Goal: Task Accomplishment & Management: Use online tool/utility

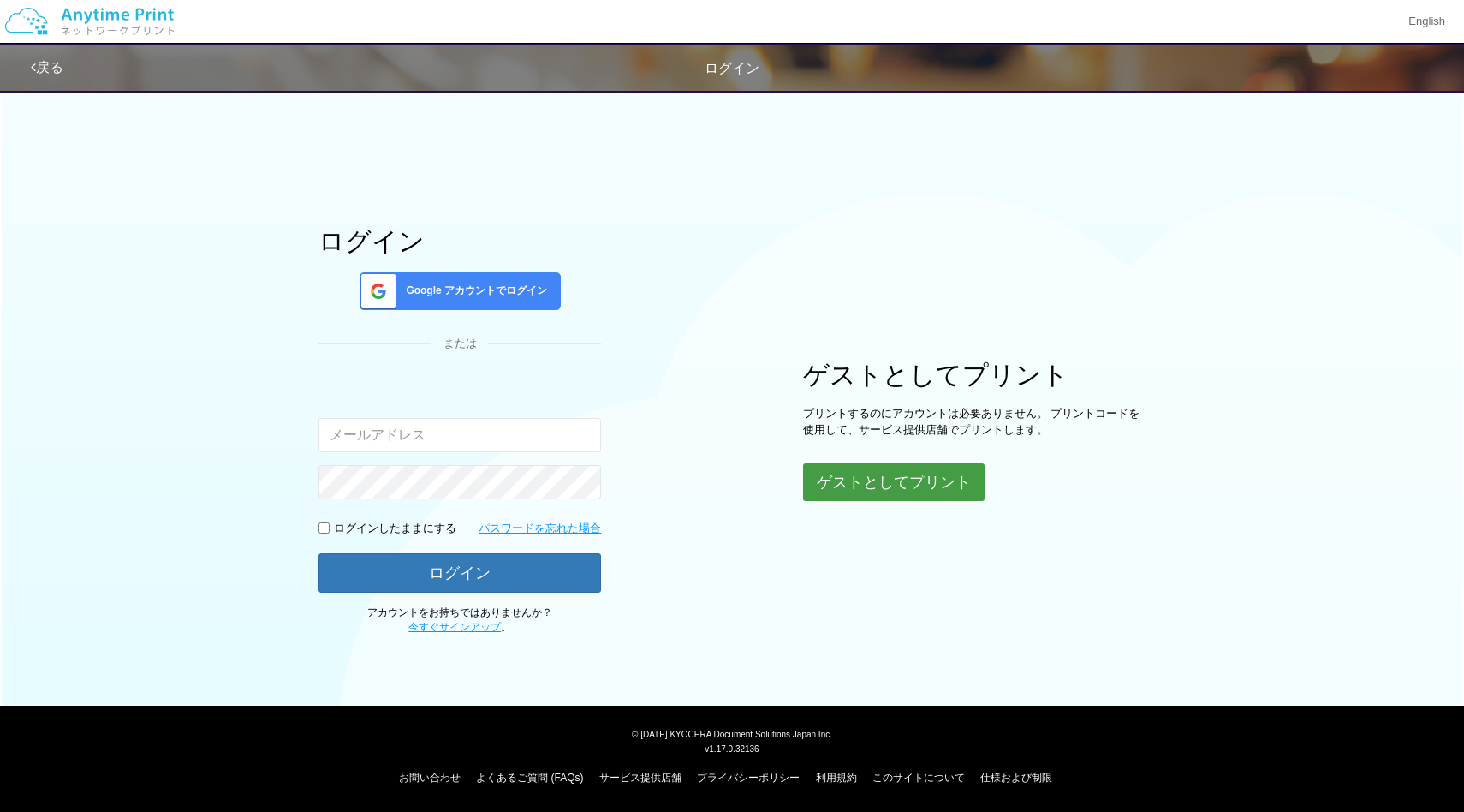
click at [876, 490] on button "ゲストとしてプリント" at bounding box center [894, 481] width 182 height 38
click at [916, 483] on button "ゲストとしてプリント" at bounding box center [894, 481] width 182 height 38
click at [969, 244] on div "ログイン Google アカウントでログイン または 入力されたメールアドレスまたはパスワードが正しくありません。 ログインしたままにする パスワードを忘れた…" at bounding box center [732, 357] width 1028 height 555
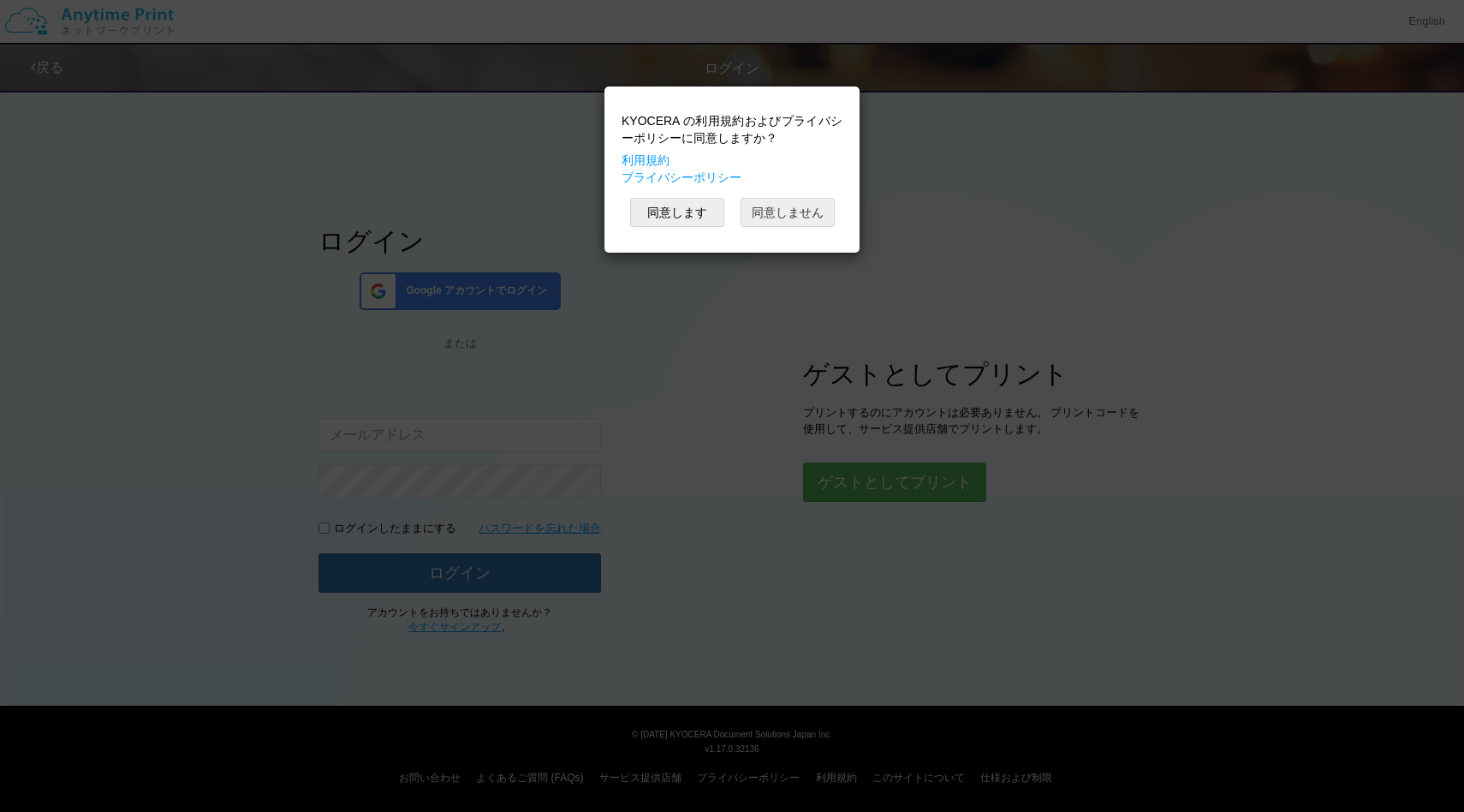
click at [783, 219] on button "同意しません" at bounding box center [788, 212] width 94 height 29
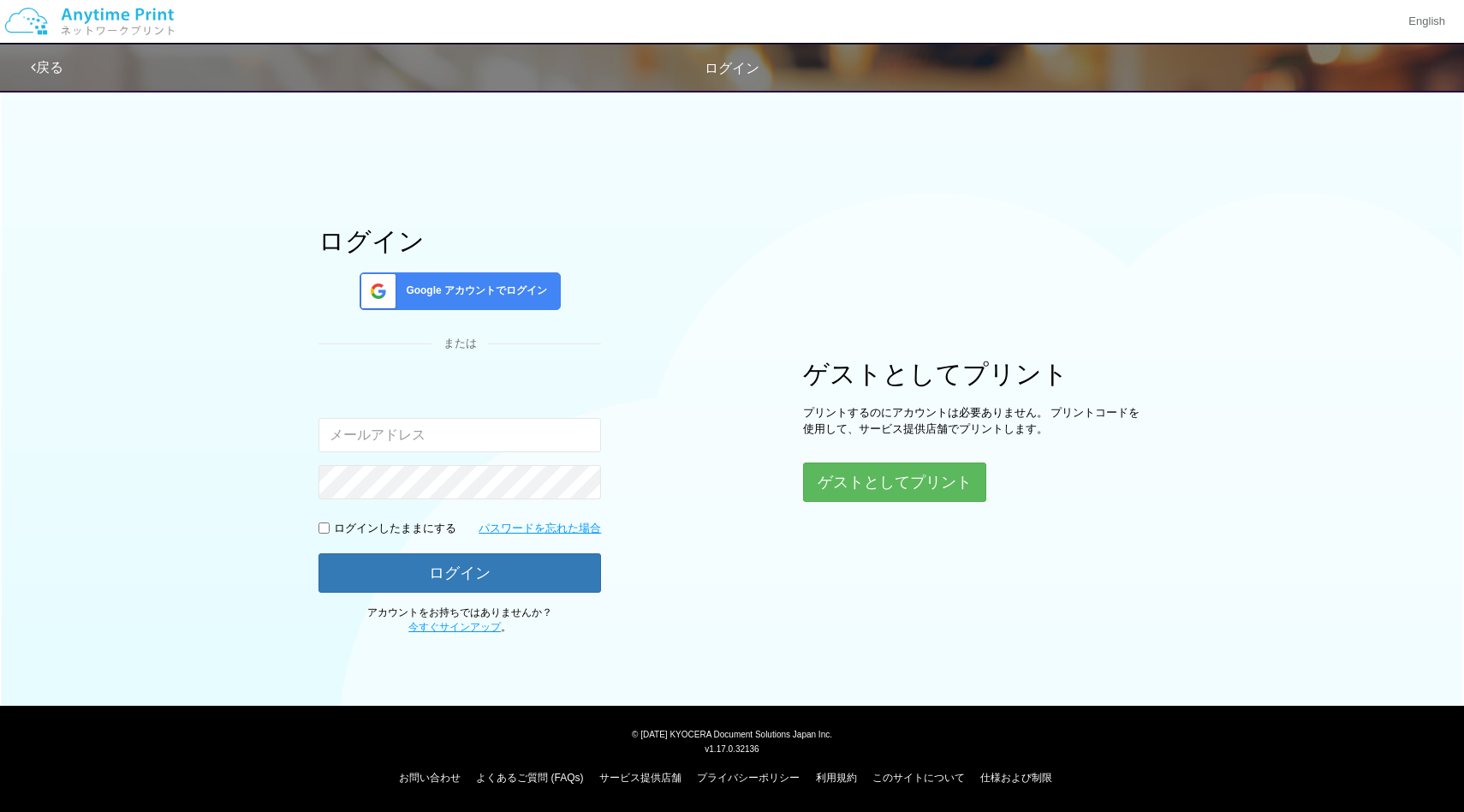
click at [456, 281] on div "Google アカウントでログイン" at bounding box center [461, 291] width 202 height 38
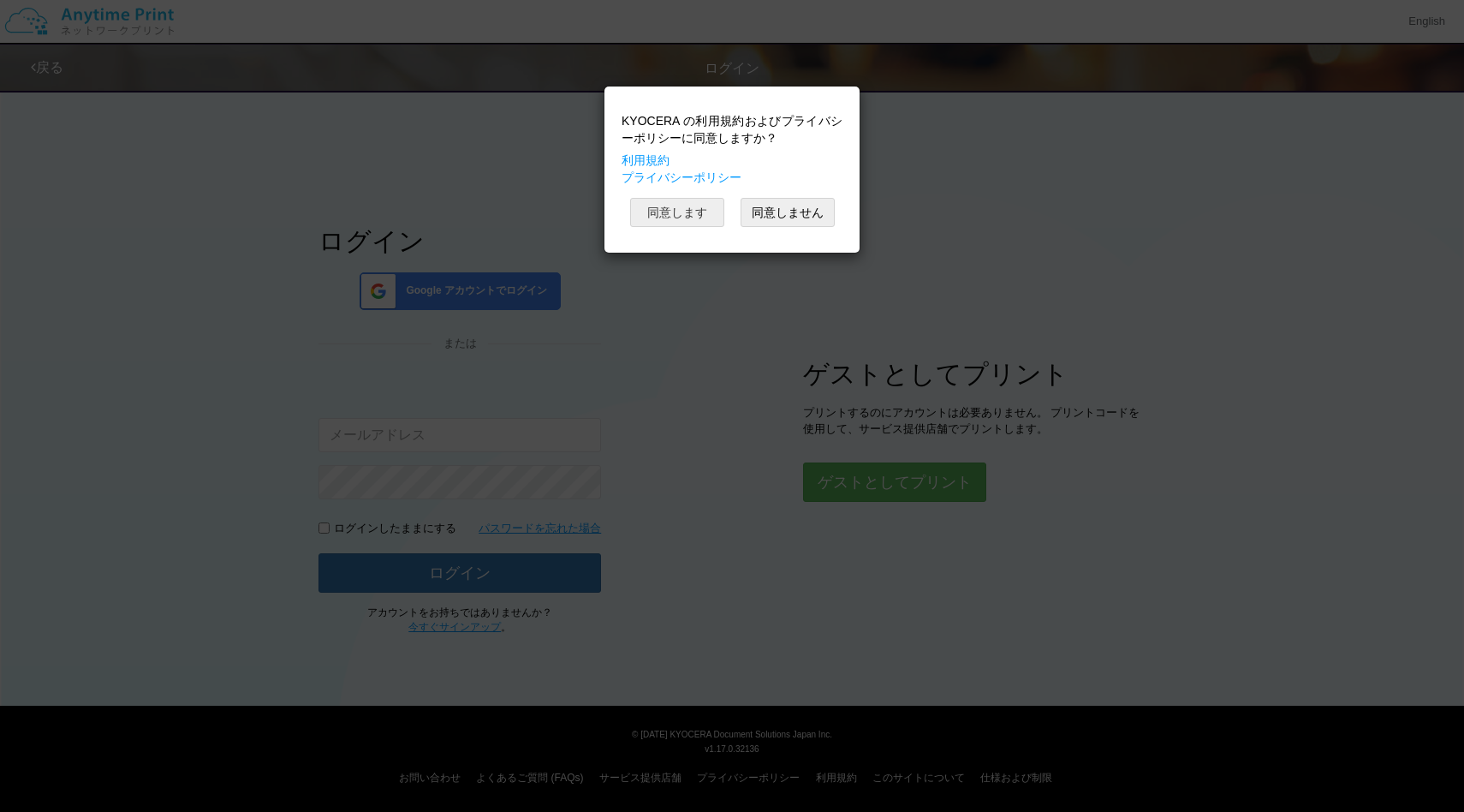
click at [701, 216] on button "同意します" at bounding box center [677, 212] width 94 height 29
click at [700, 215] on button "同意します" at bounding box center [677, 212] width 94 height 29
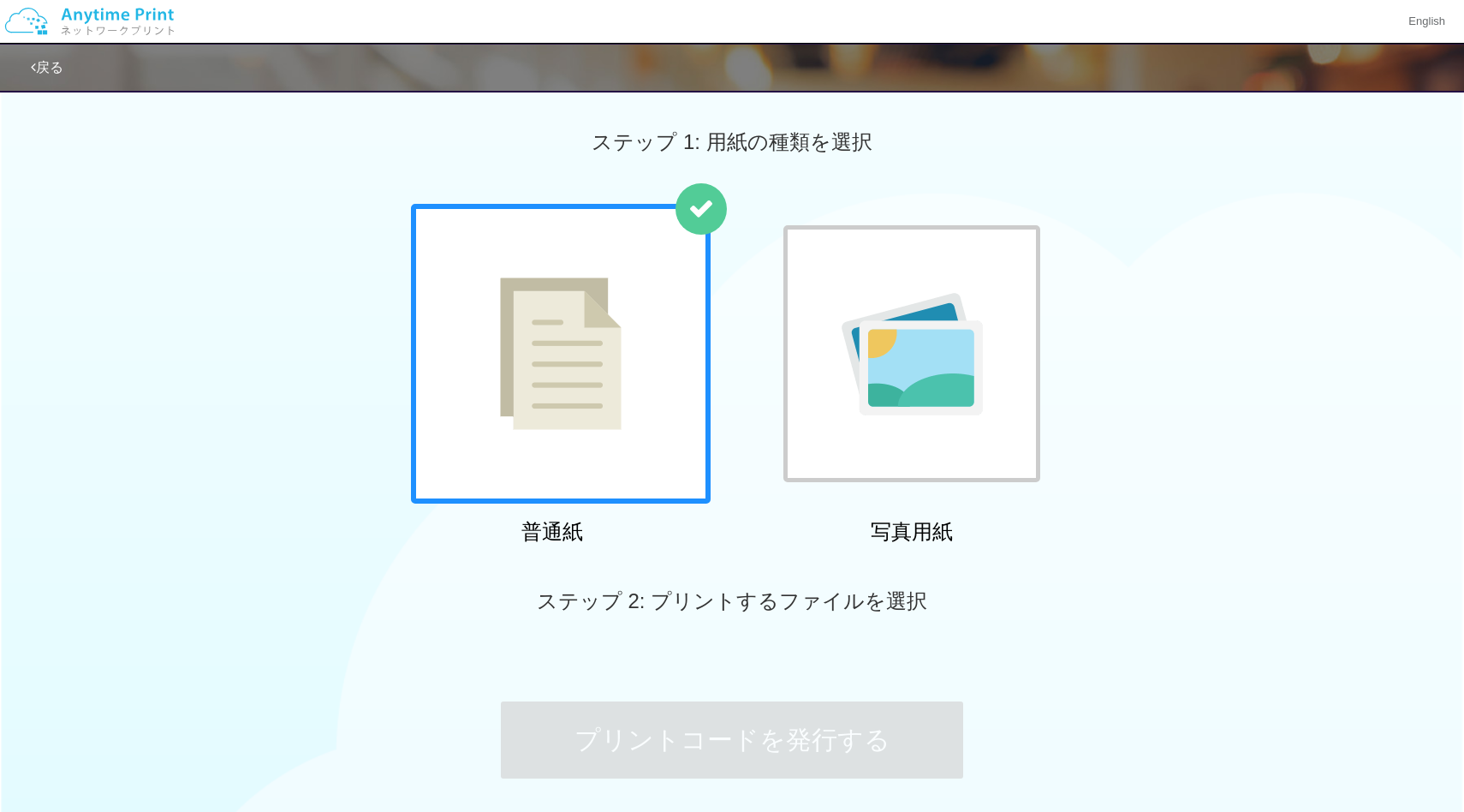
click at [618, 405] on img at bounding box center [561, 354] width 121 height 153
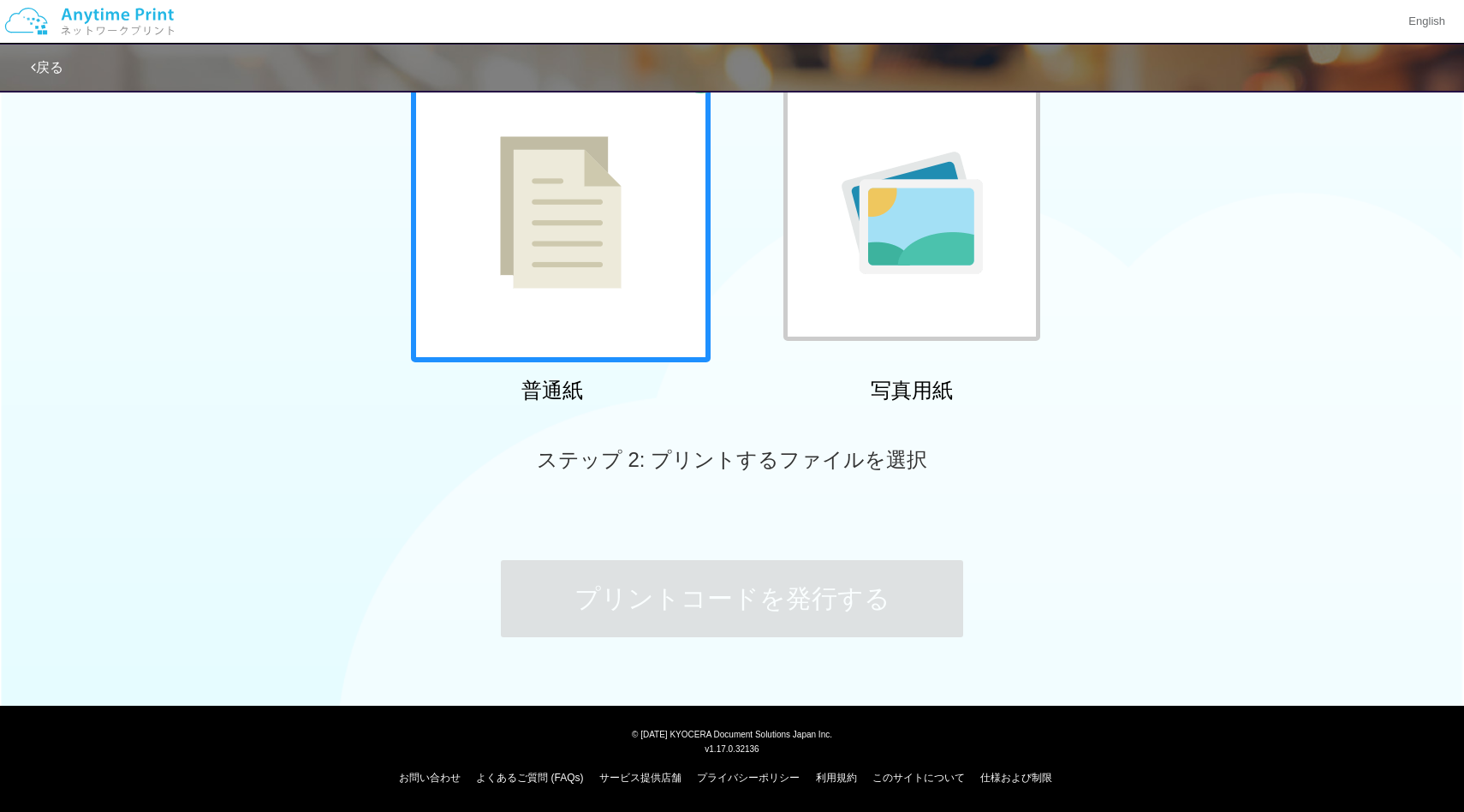
click at [539, 305] on div at bounding box center [561, 212] width 299 height 299
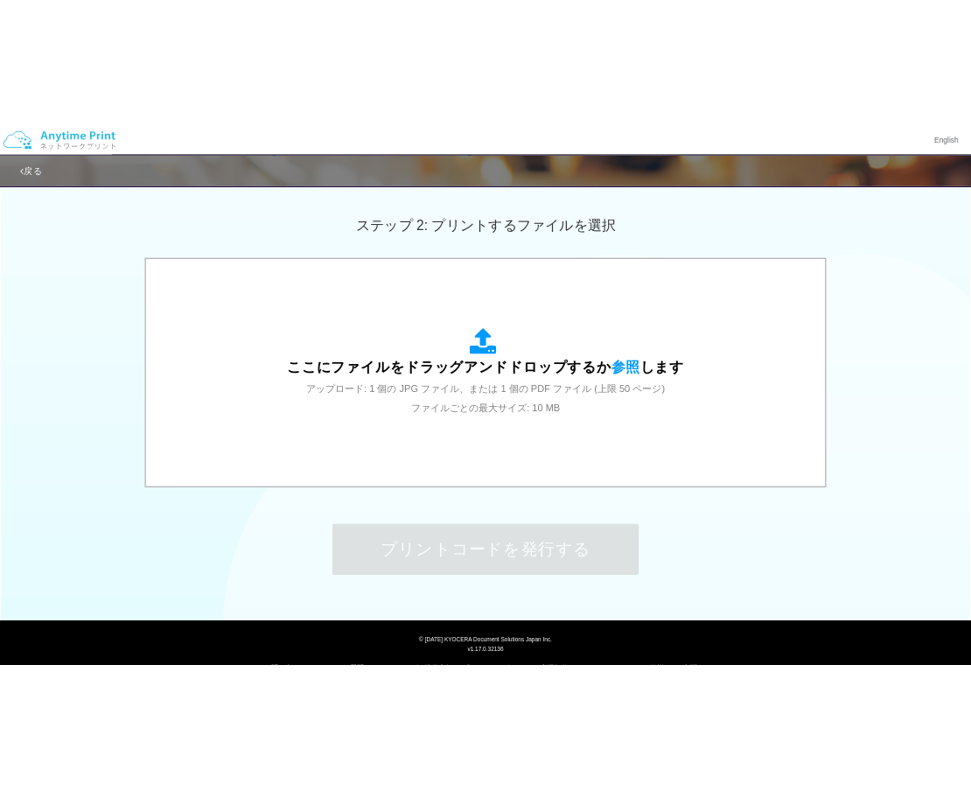
scroll to position [464, 0]
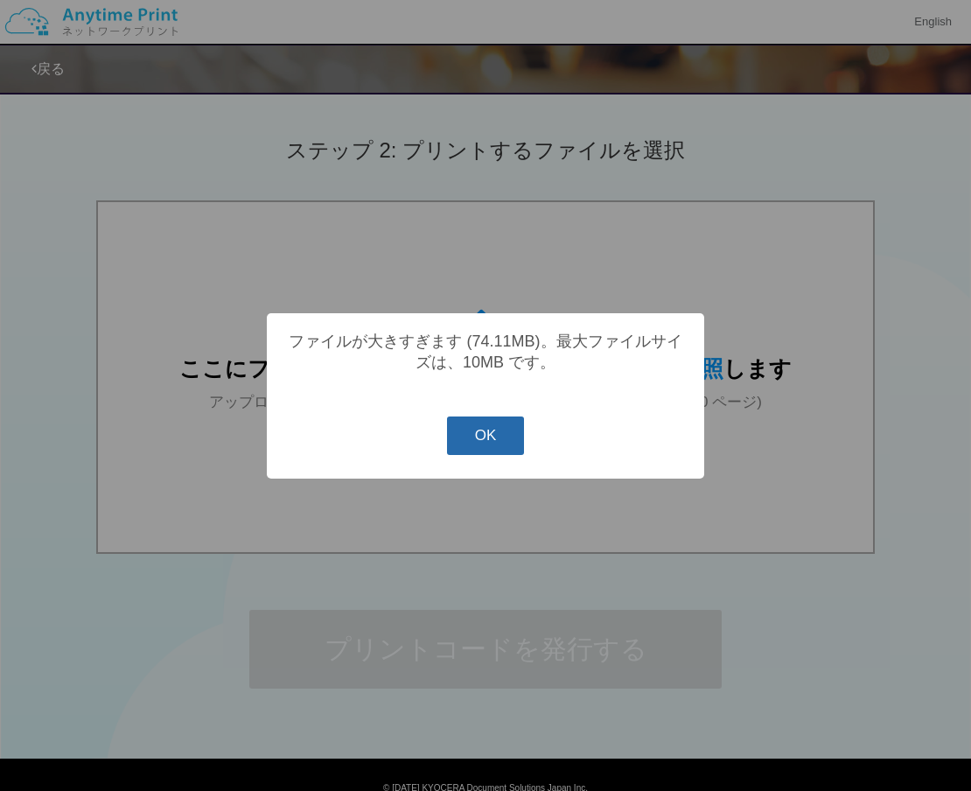
click at [481, 426] on button "OK" at bounding box center [486, 436] width 78 height 39
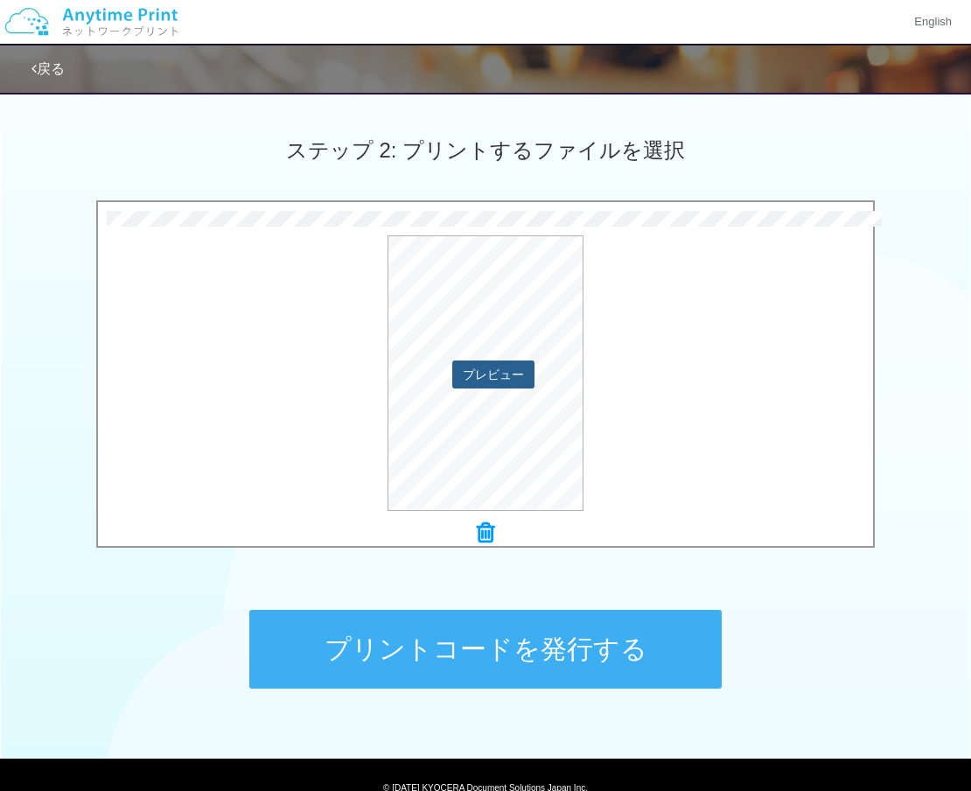
click at [482, 376] on button "プレビュー" at bounding box center [493, 375] width 82 height 28
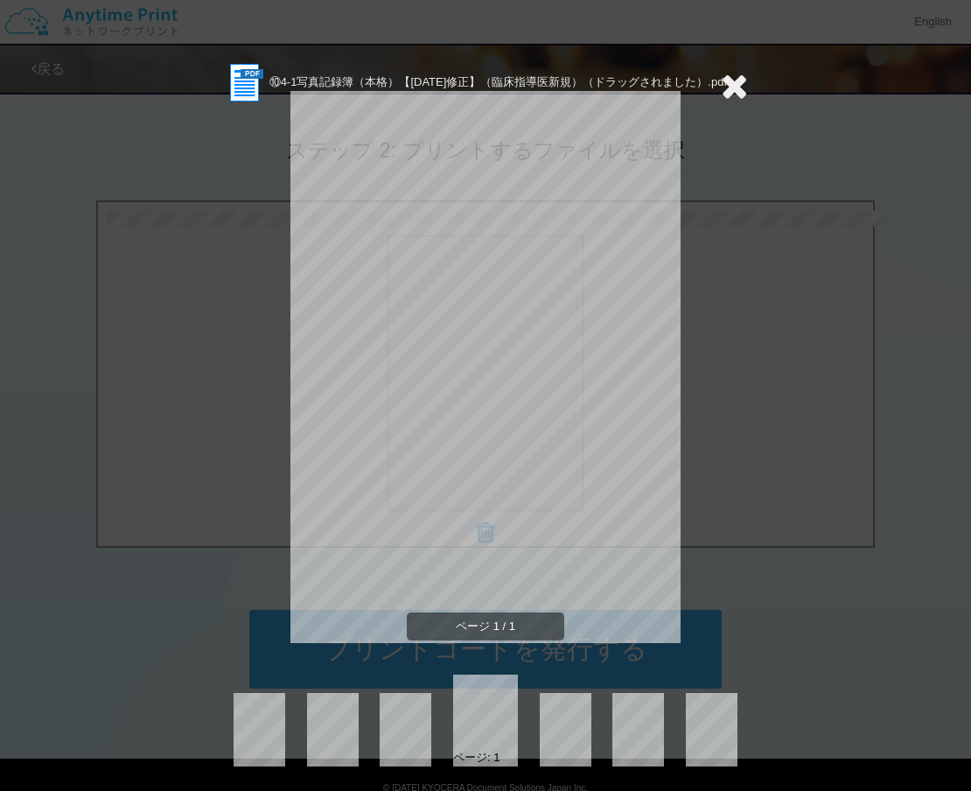
click at [740, 95] on icon at bounding box center [734, 85] width 27 height 35
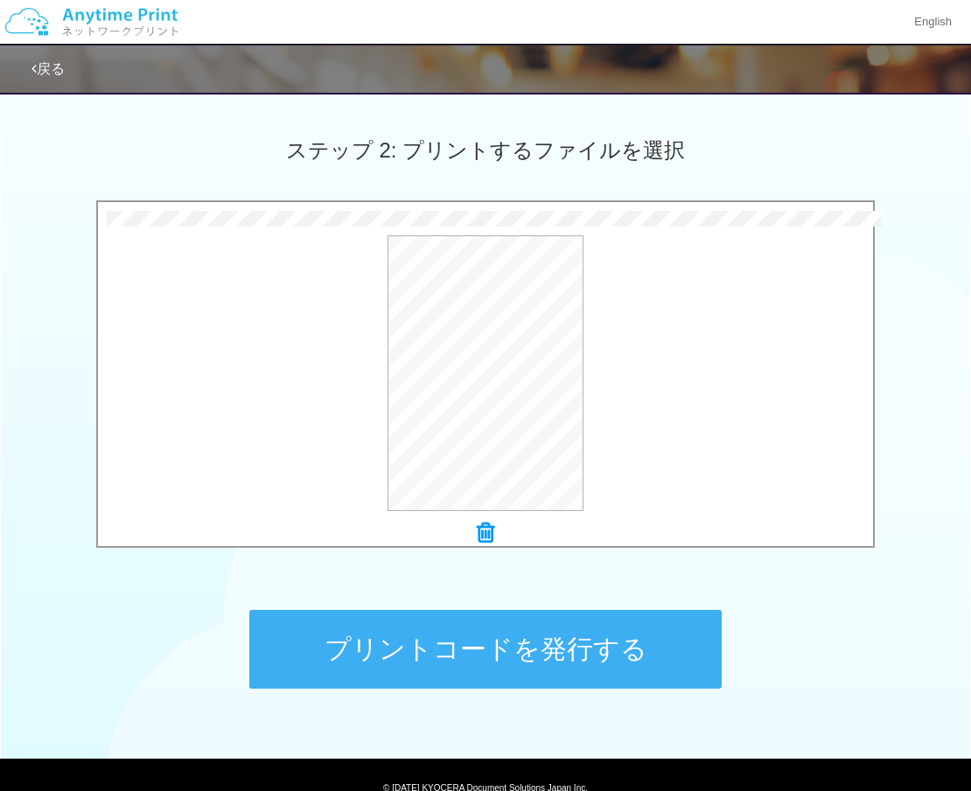
click at [486, 535] on icon at bounding box center [486, 533] width 18 height 23
click at [472, 374] on button "プレビュー" at bounding box center [493, 375] width 82 height 28
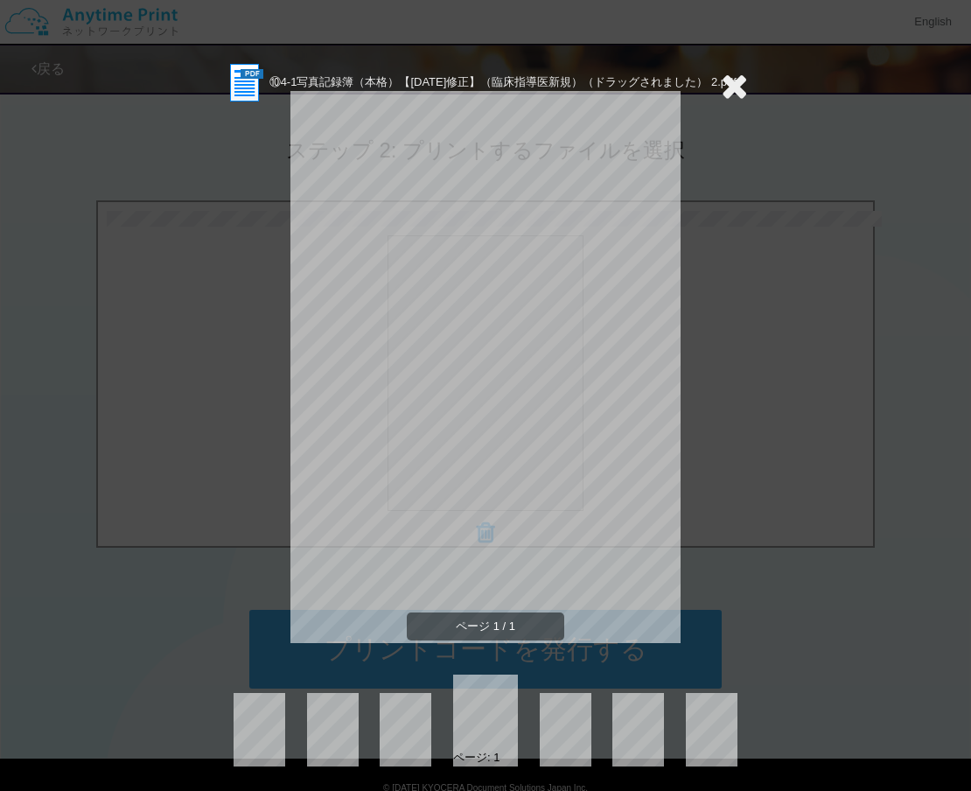
click at [736, 91] on icon at bounding box center [734, 85] width 27 height 35
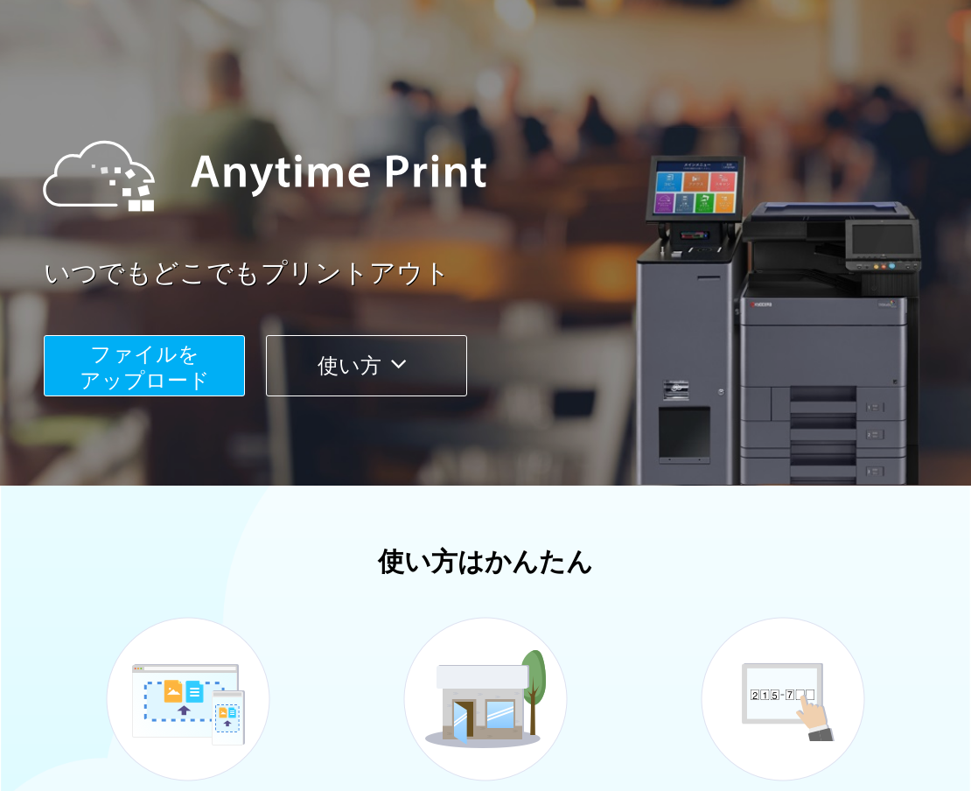
scroll to position [88, 0]
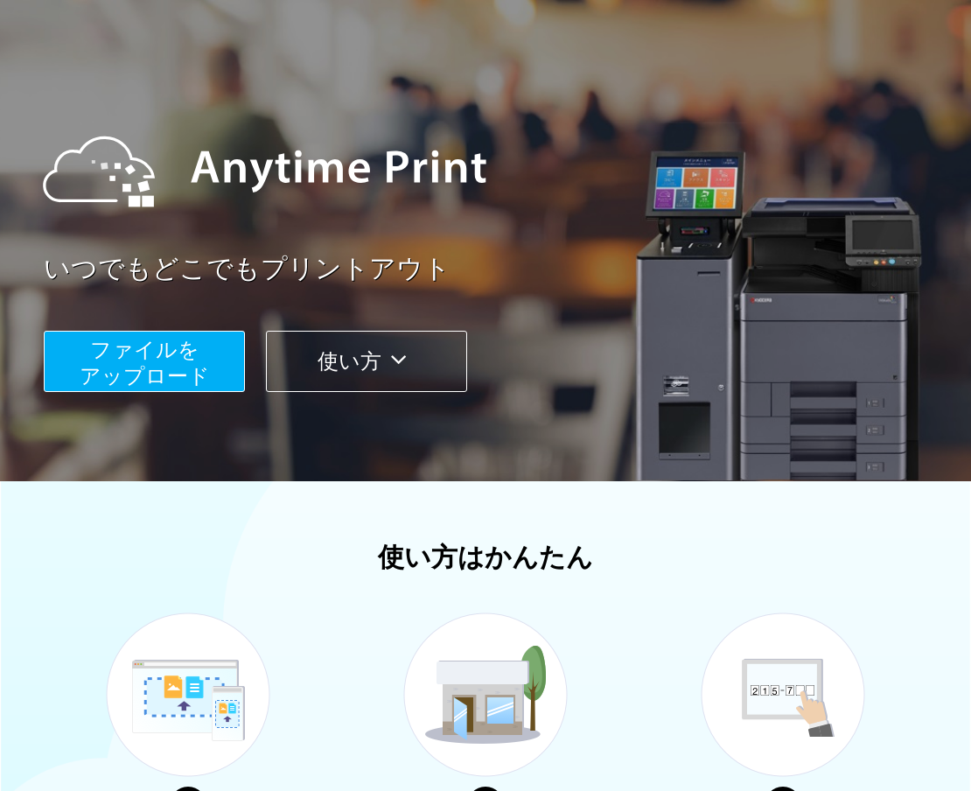
click at [201, 366] on span "ファイルを ​​アップロード" at bounding box center [145, 363] width 130 height 50
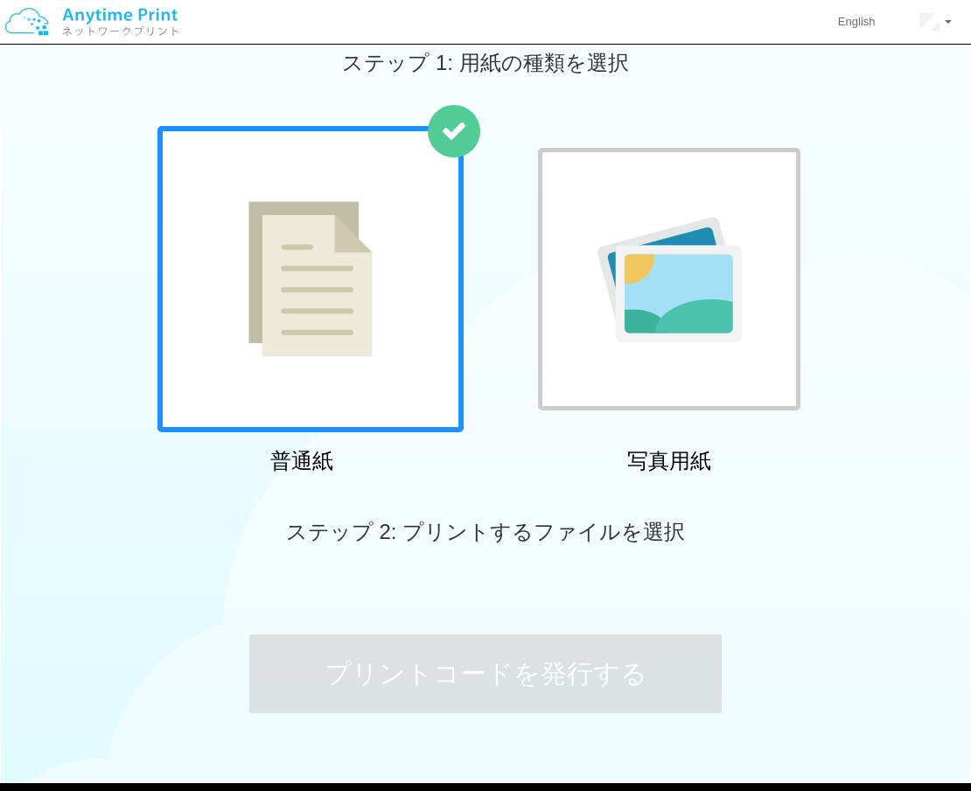
click at [362, 341] on img at bounding box center [311, 279] width 124 height 156
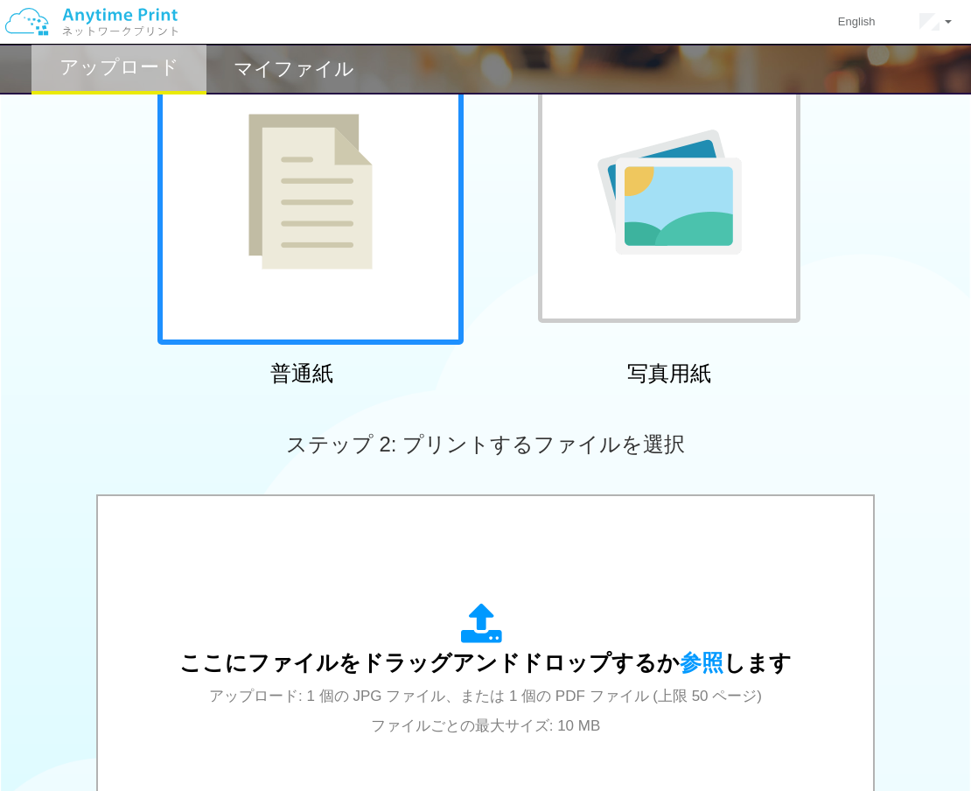
scroll to position [183, 0]
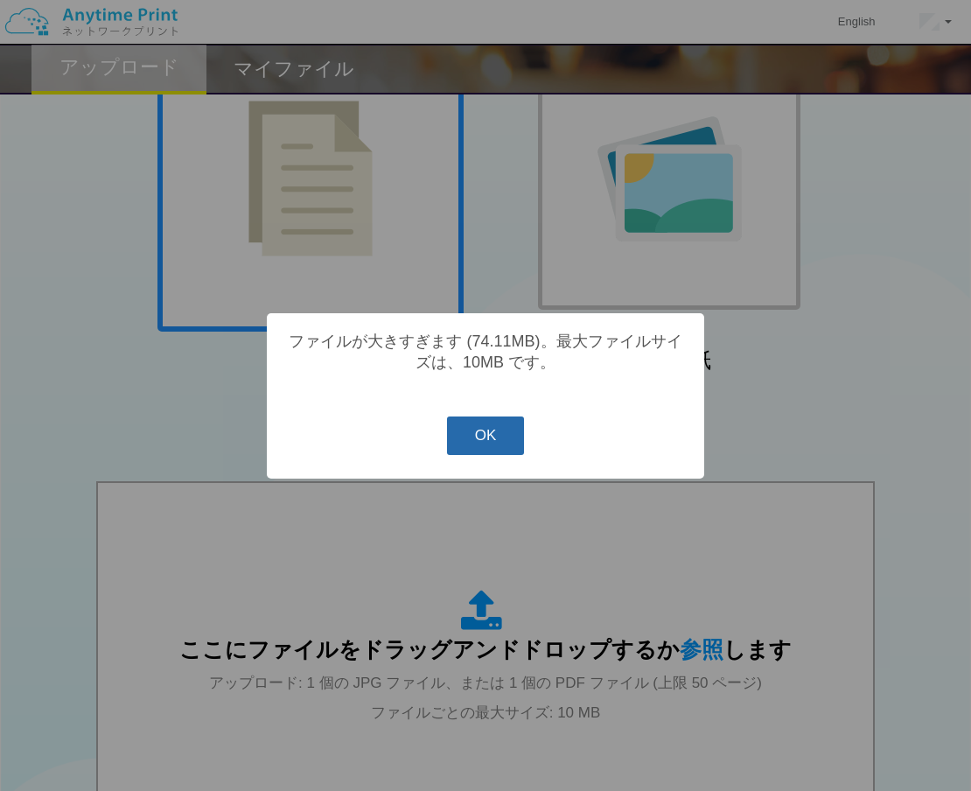
click at [508, 438] on button "OK" at bounding box center [486, 436] width 78 height 39
